Goal: Task Accomplishment & Management: Manage account settings

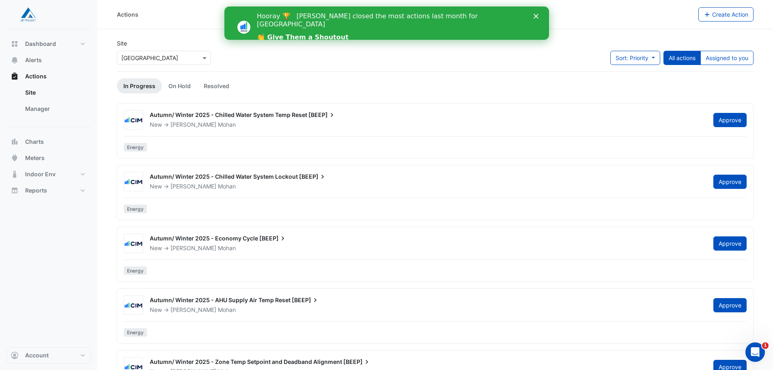
click at [320, 33] on link "👏 Give Them a Shoutout" at bounding box center [302, 37] width 92 height 9
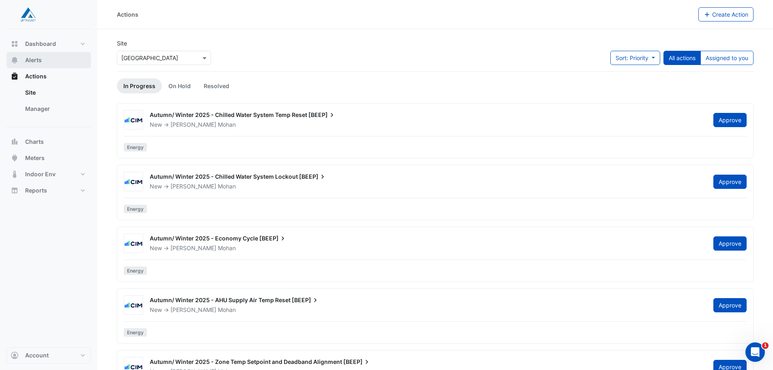
click at [34, 60] on span "Alerts" at bounding box center [33, 60] width 17 height 8
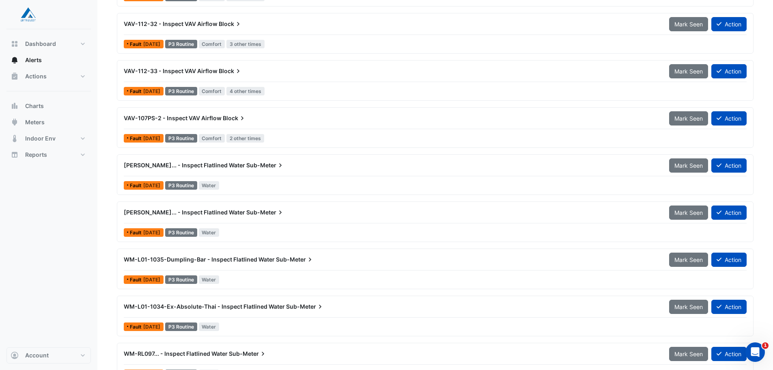
scroll to position [487, 0]
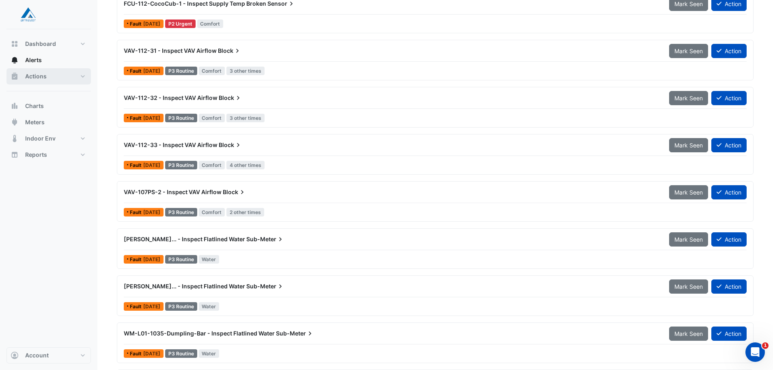
click at [78, 72] on button "Actions" at bounding box center [48, 76] width 84 height 16
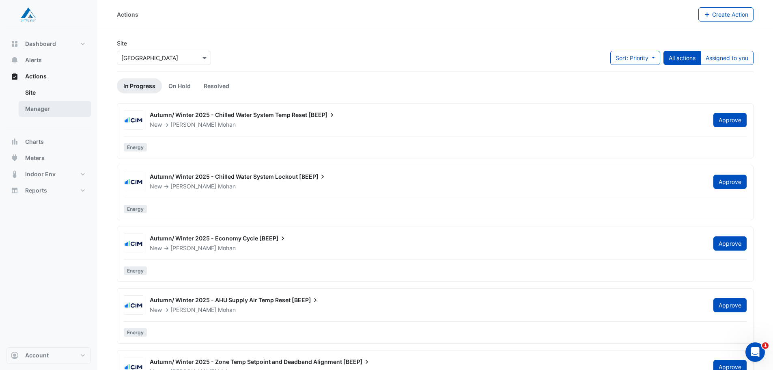
click at [38, 111] on link "Manager" at bounding box center [55, 109] width 72 height 16
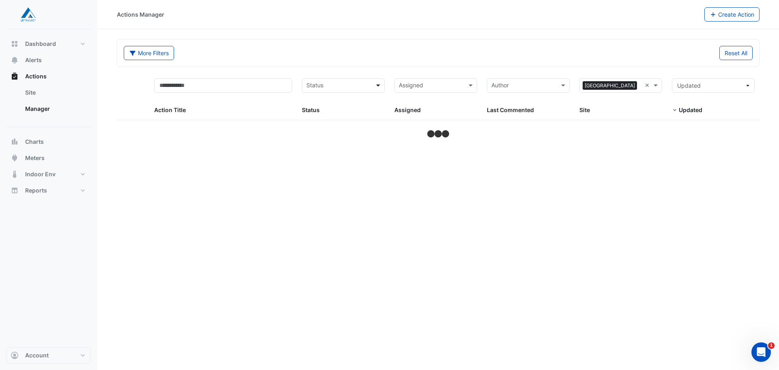
select select "**"
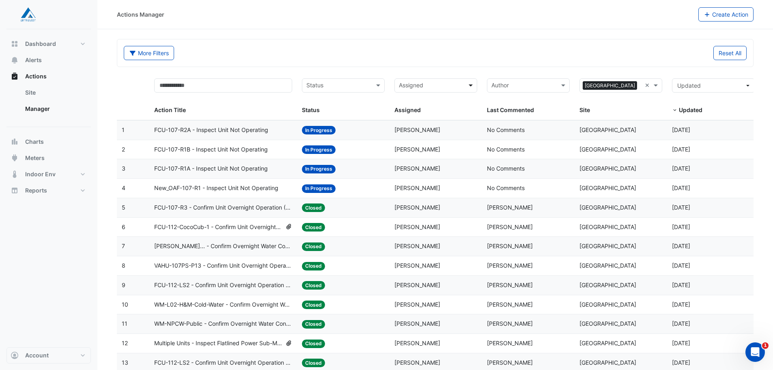
click at [471, 87] on span at bounding box center [472, 85] width 10 height 9
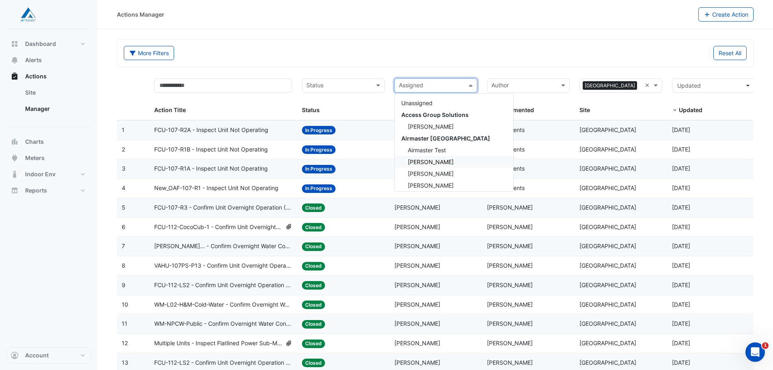
click at [441, 162] on div "[PERSON_NAME]" at bounding box center [454, 162] width 118 height 12
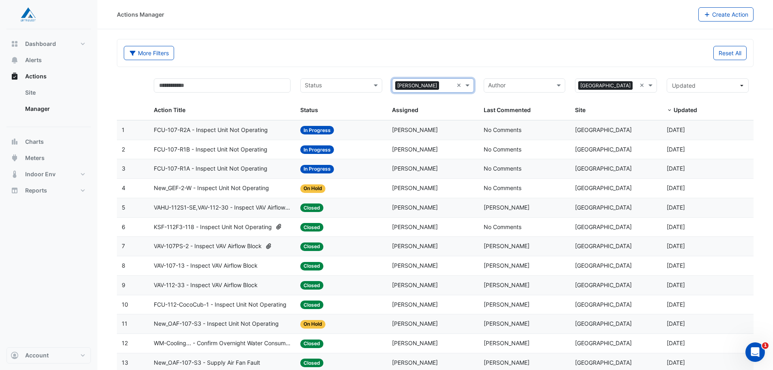
click at [249, 166] on span "FCU-107-R1A - Inspect Unit Not Operating" at bounding box center [211, 168] width 114 height 9
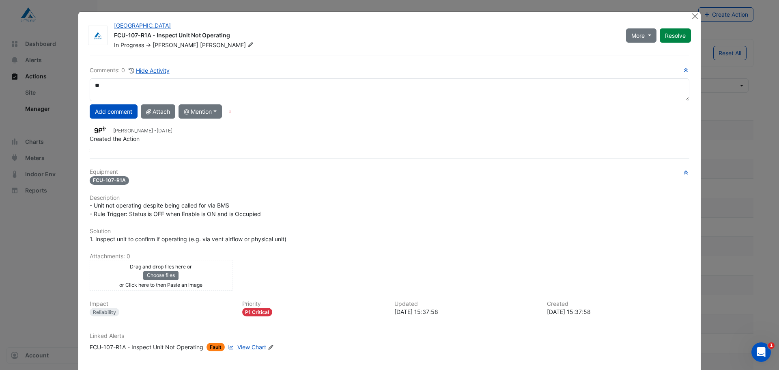
type textarea "*"
click at [691, 17] on button "Close" at bounding box center [695, 16] width 9 height 9
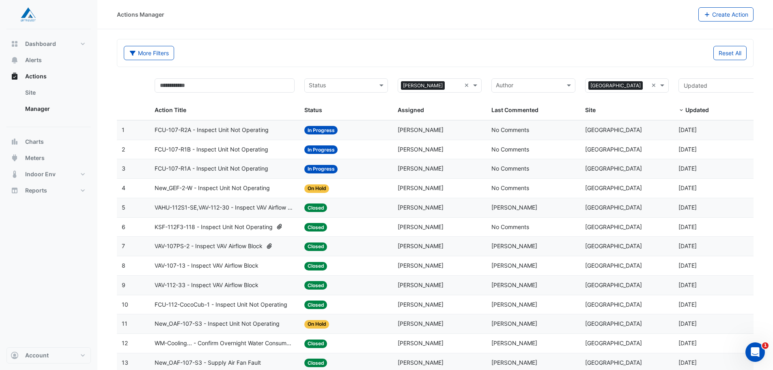
click at [264, 129] on span "FCU-107-R2A - Inspect Unit Not Operating" at bounding box center [212, 129] width 114 height 9
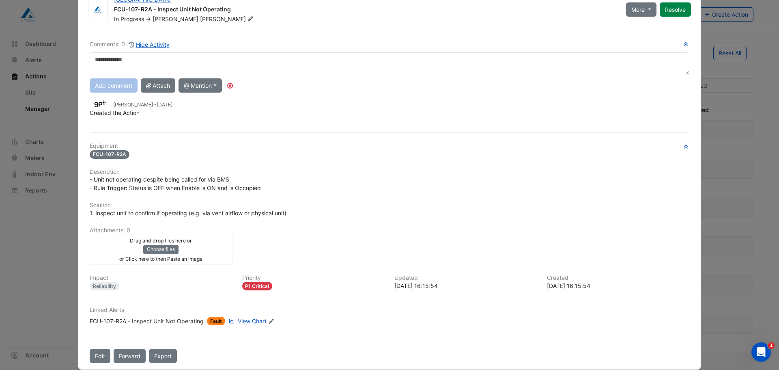
scroll to position [37, 0]
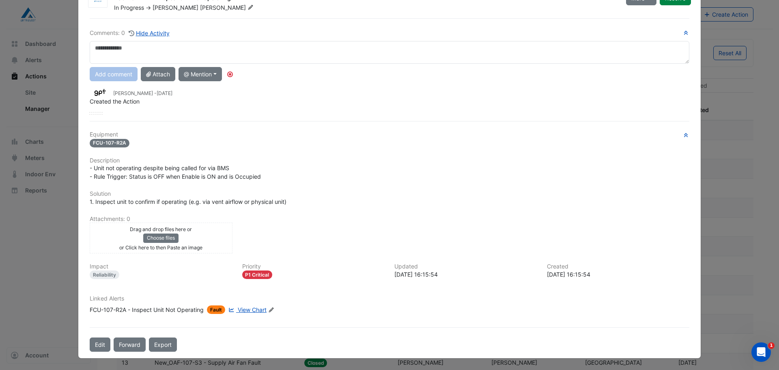
click at [254, 309] on span "View Chart" at bounding box center [252, 309] width 29 height 7
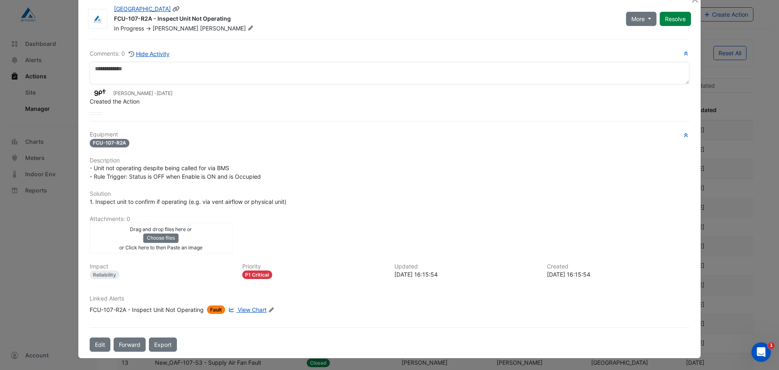
scroll to position [0, 0]
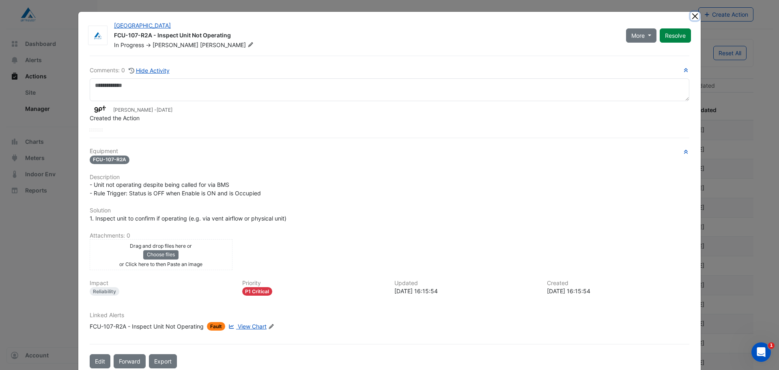
click at [694, 14] on button "Close" at bounding box center [695, 16] width 9 height 9
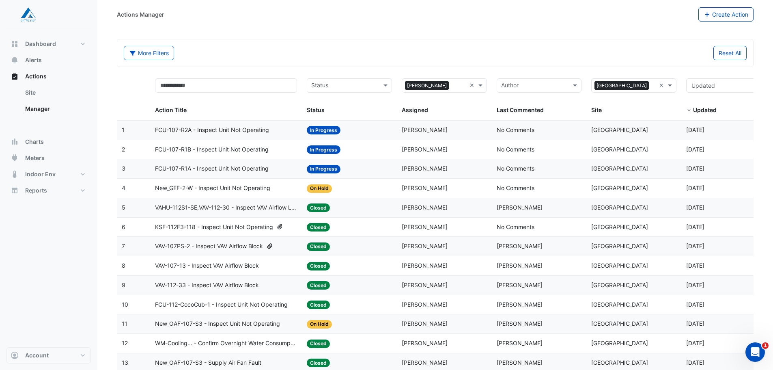
click at [263, 169] on span "FCU-107-R1A - Inspect Unit Not Operating" at bounding box center [212, 168] width 114 height 9
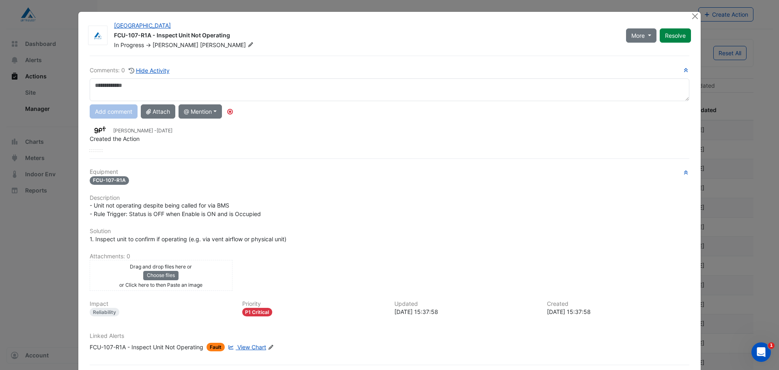
scroll to position [37, 0]
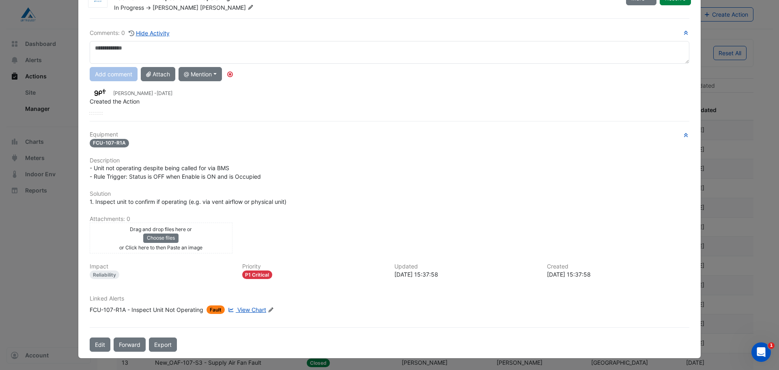
click at [255, 311] on span "View Chart" at bounding box center [251, 309] width 29 height 7
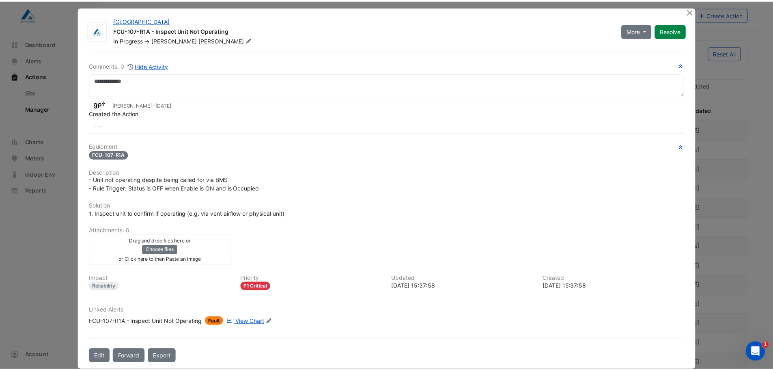
scroll to position [0, 0]
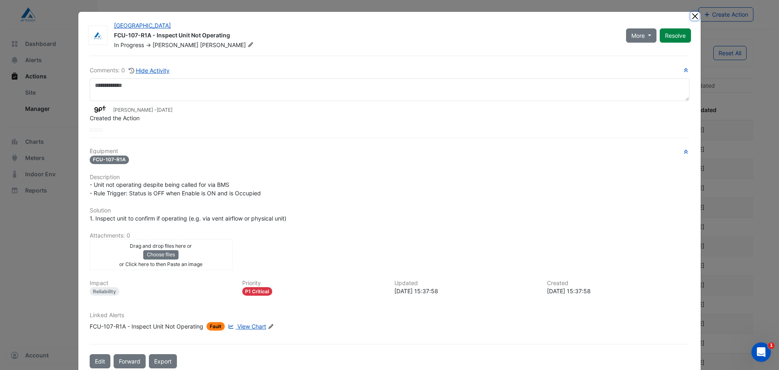
drag, startPoint x: 692, startPoint y: 15, endPoint x: 659, endPoint y: 9, distance: 33.1
click at [692, 15] on button "Close" at bounding box center [695, 16] width 9 height 9
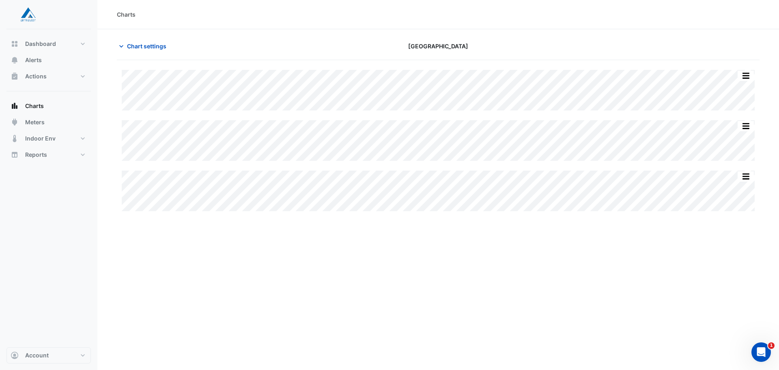
click at [507, 266] on div "Charts Chart settings Charlestown Square Split All Split None Print Save as JPE…" at bounding box center [438, 185] width 682 height 370
